Goal: Check status: Check status

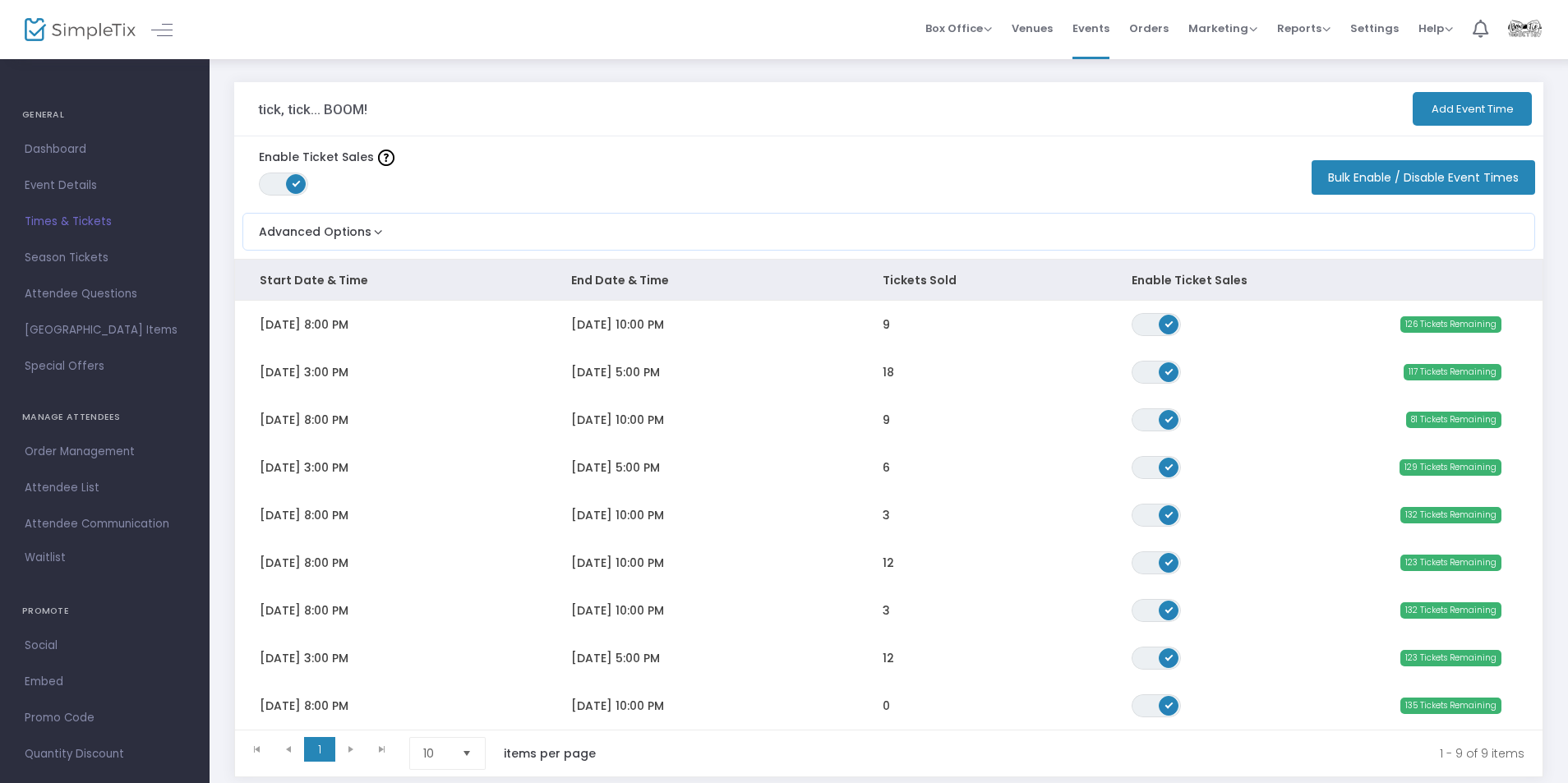
click at [769, 23] on div "Box Office Sell Tickets Bookings Sell Season Pass Venues Memberships Events Ord…" at bounding box center [889, 30] width 1358 height 59
click at [1168, 37] on span "Orders" at bounding box center [1148, 29] width 39 height 42
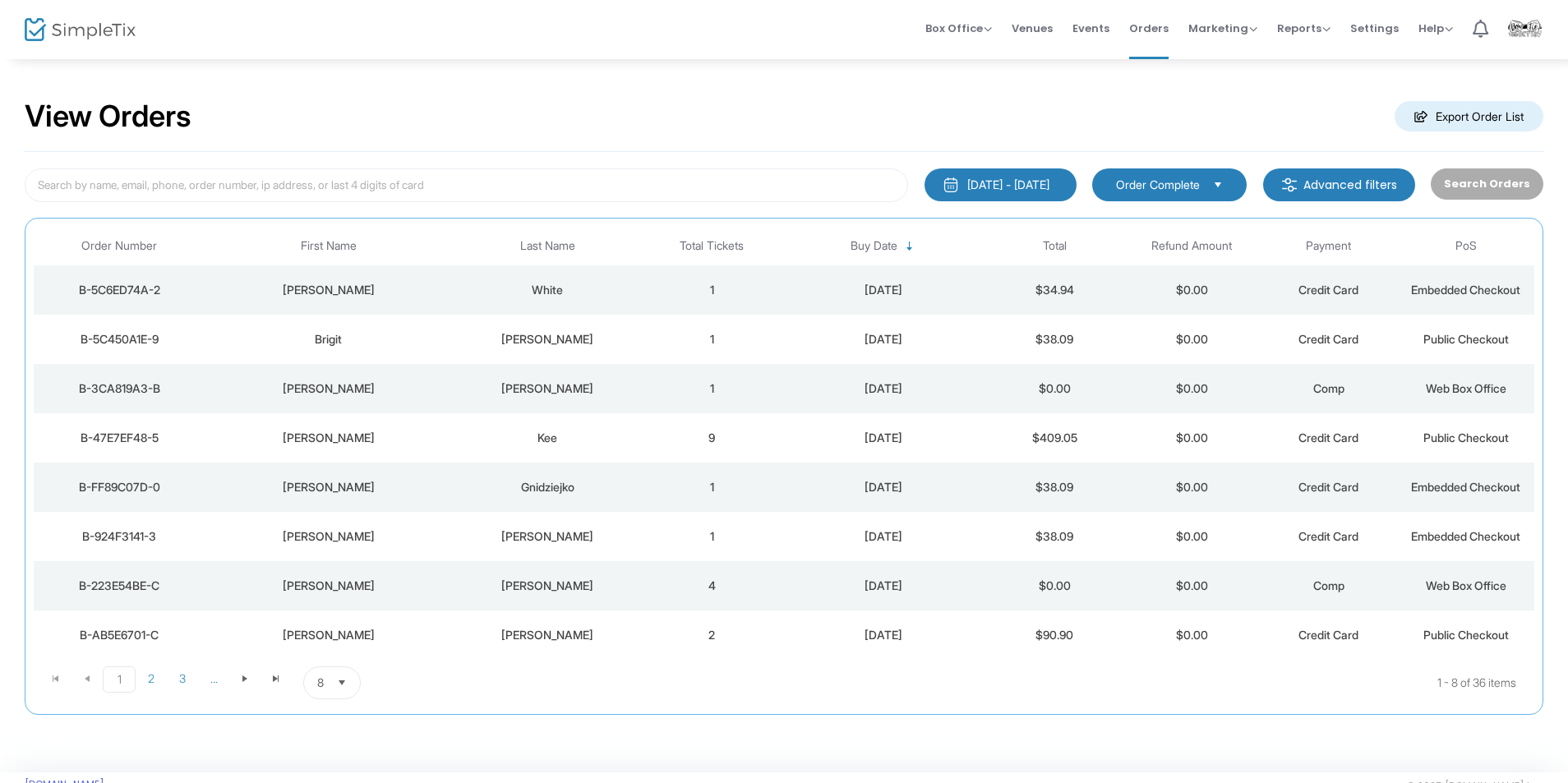
click at [630, 287] on div "White" at bounding box center [547, 290] width 183 height 17
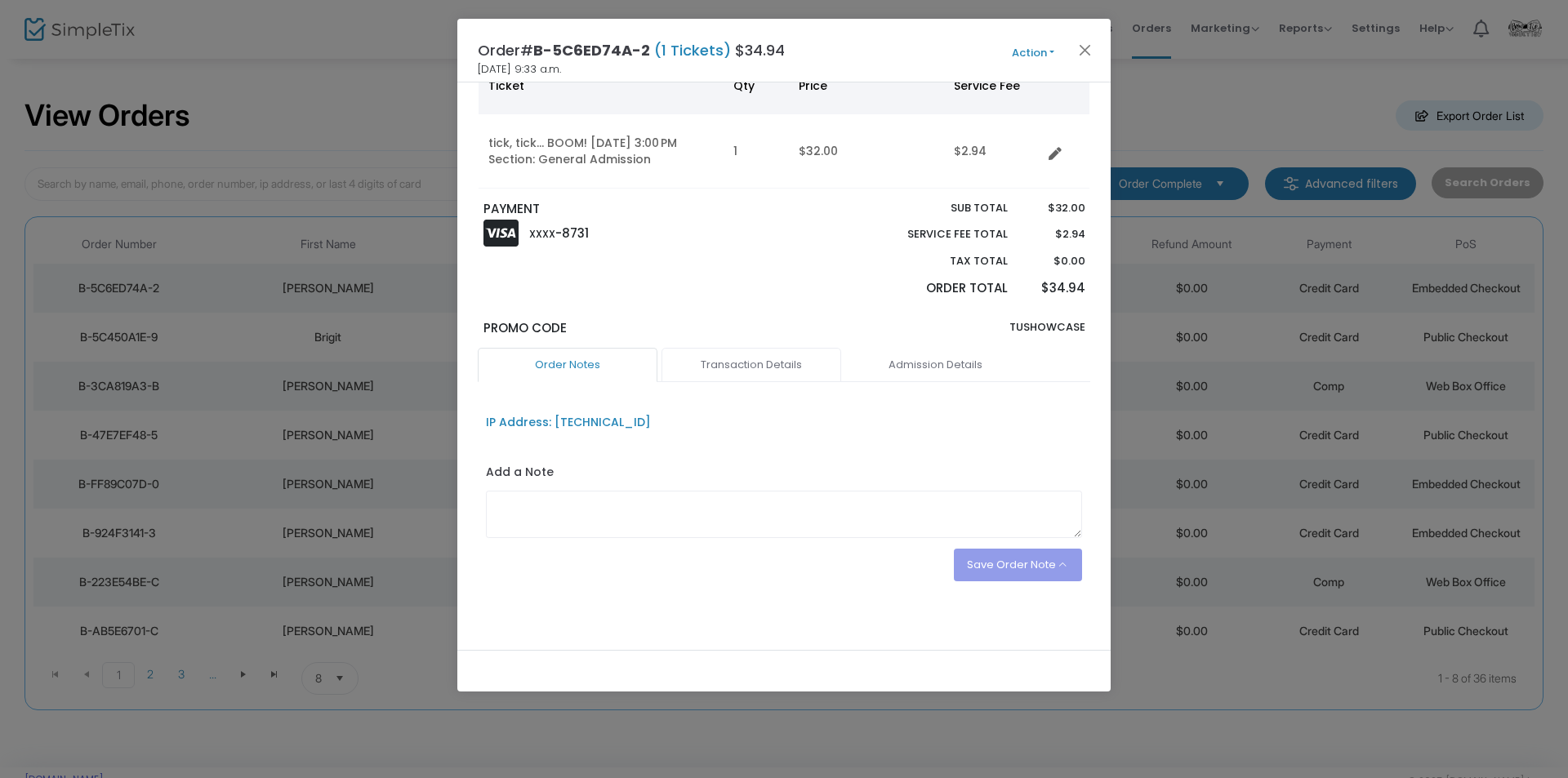
scroll to position [145, 0]
click at [763, 359] on link "Transaction Details" at bounding box center [751, 361] width 180 height 35
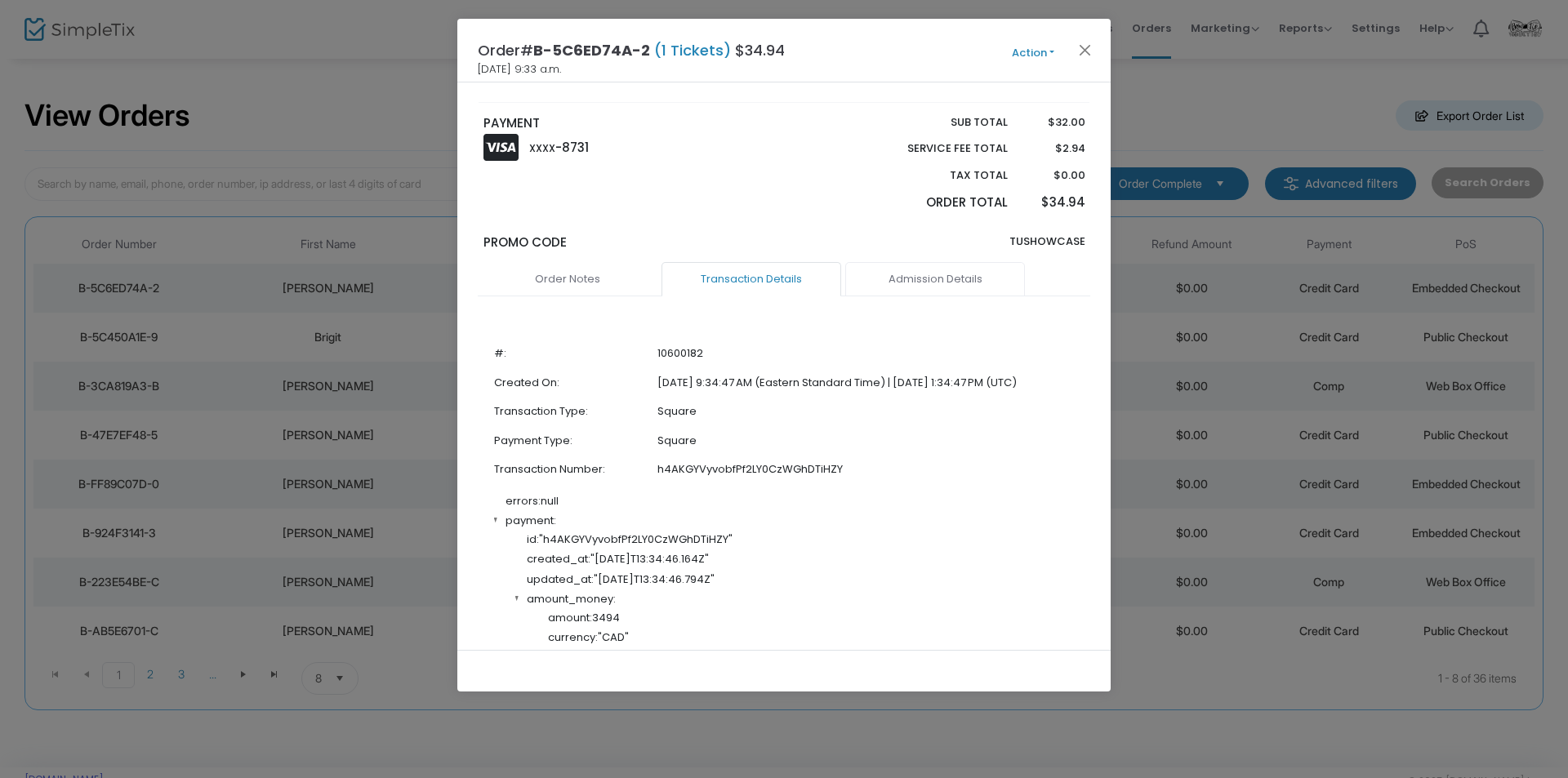
click at [916, 279] on link "Admission Details" at bounding box center [935, 279] width 180 height 35
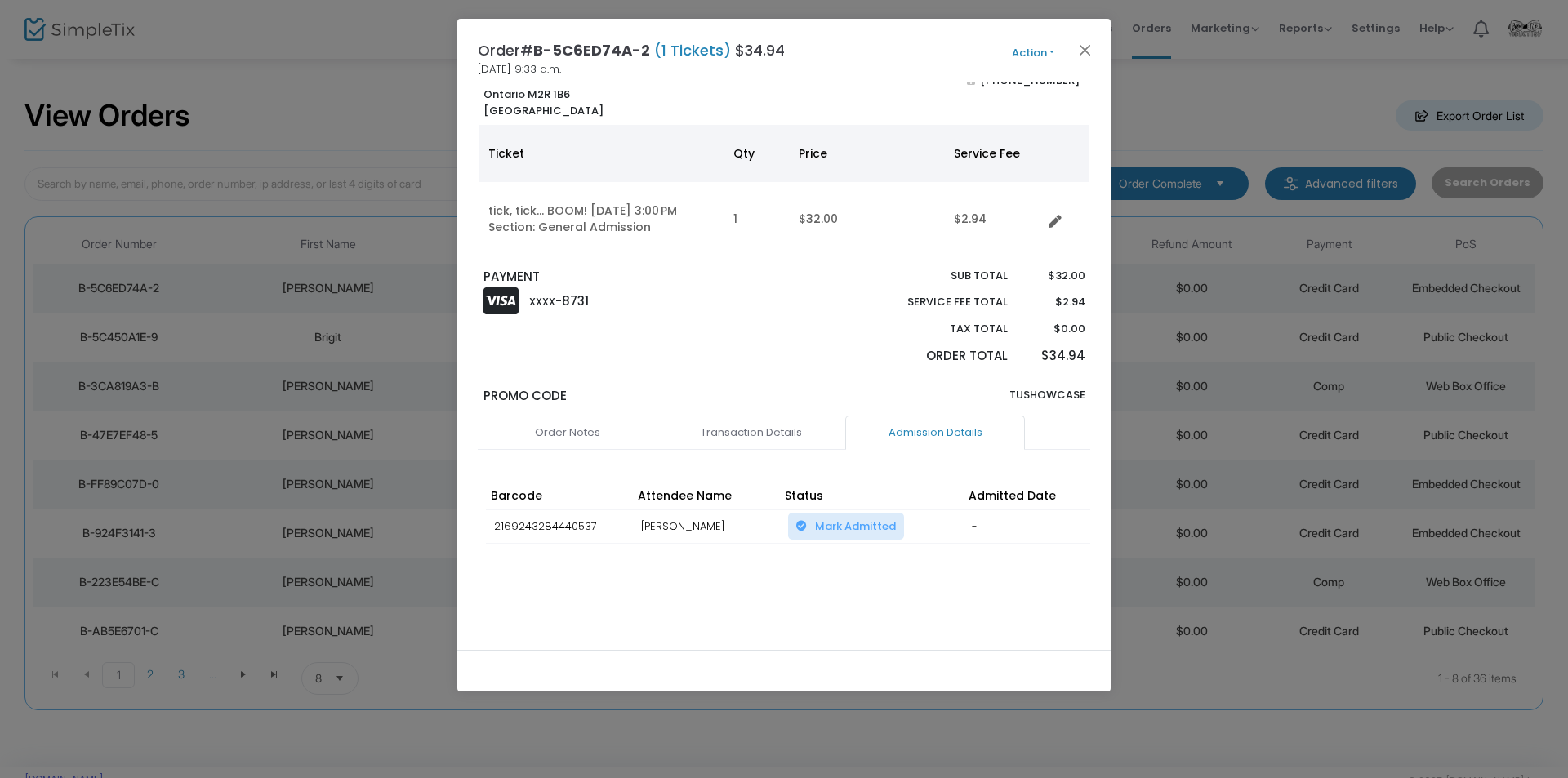
drag, startPoint x: 762, startPoint y: 586, endPoint x: 813, endPoint y: 596, distance: 52.0
click at [810, 596] on div "Order Notes Transaction Details Admission Details IP Address: [TECHNICAL_ID] Ad…" at bounding box center [784, 523] width 613 height 214
drag, startPoint x: 813, startPoint y: 596, endPoint x: 874, endPoint y: 571, distance: 65.9
click at [864, 590] on div "Order Notes Transaction Details Admission Details IP Address: [TECHNICAL_ID] Ad…" at bounding box center [784, 523] width 613 height 214
click at [610, 419] on link "Order Notes" at bounding box center [568, 433] width 180 height 35
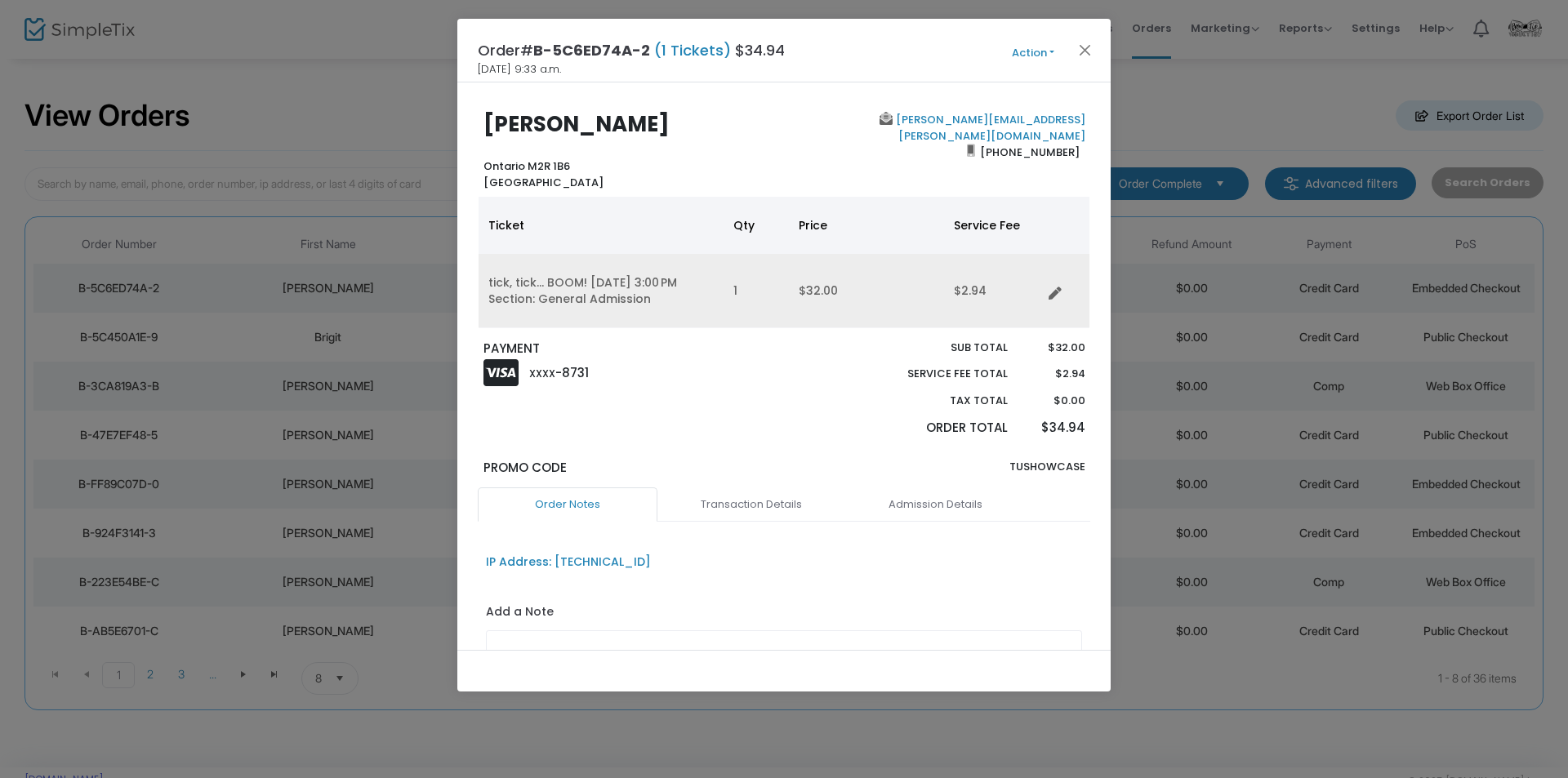
scroll to position [0, 0]
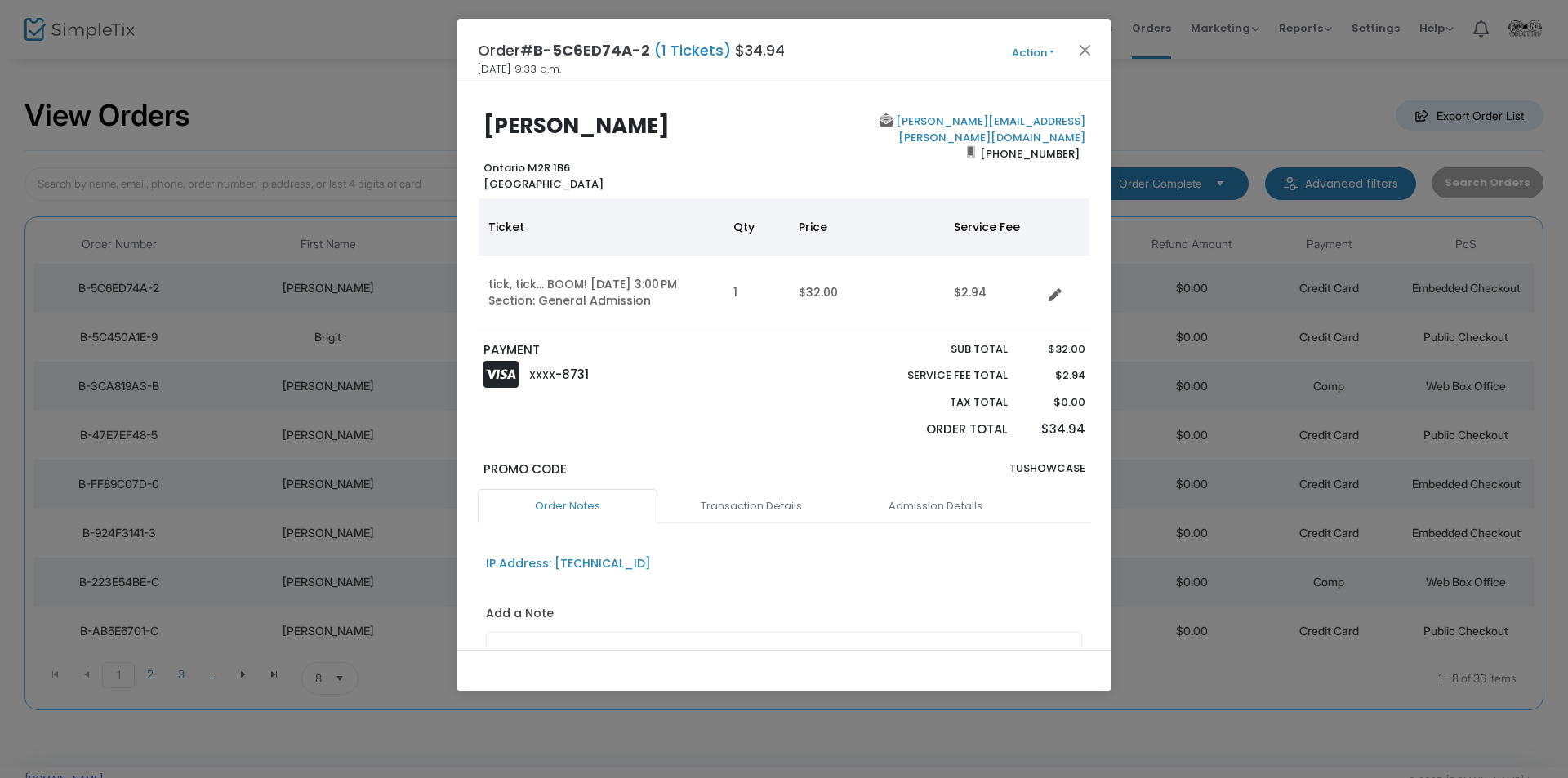
click at [749, 147] on div "[PERSON_NAME] Ontario M2R 1B6 [GEOGRAPHIC_DATA]" at bounding box center [629, 152] width 309 height 79
click at [1082, 52] on button "Close" at bounding box center [1085, 49] width 22 height 22
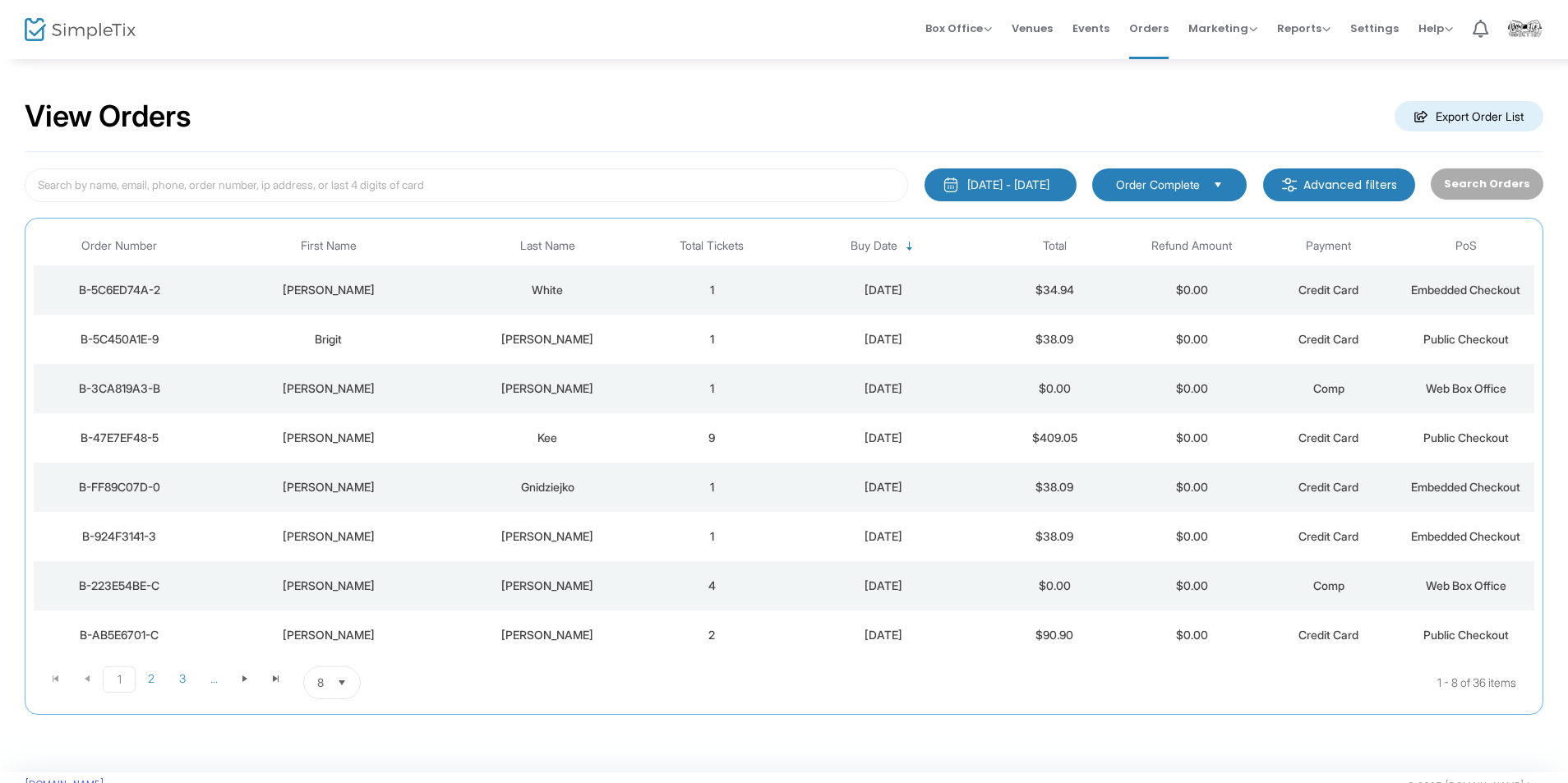
click at [104, 21] on img at bounding box center [80, 30] width 111 height 23
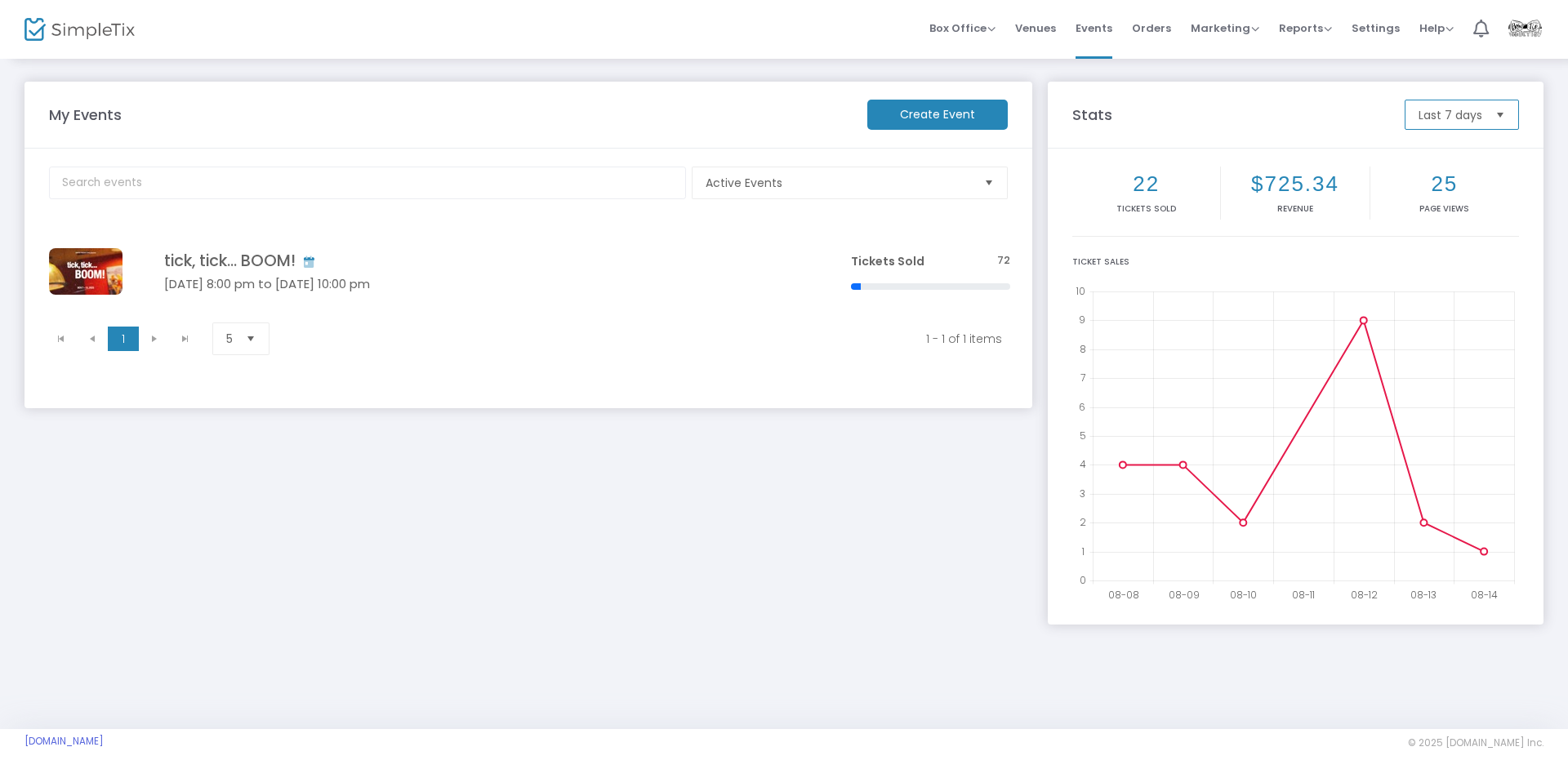
click at [1451, 105] on span "Last 7 days" at bounding box center [1450, 114] width 77 height 29
